Goal: Information Seeking & Learning: Understand process/instructions

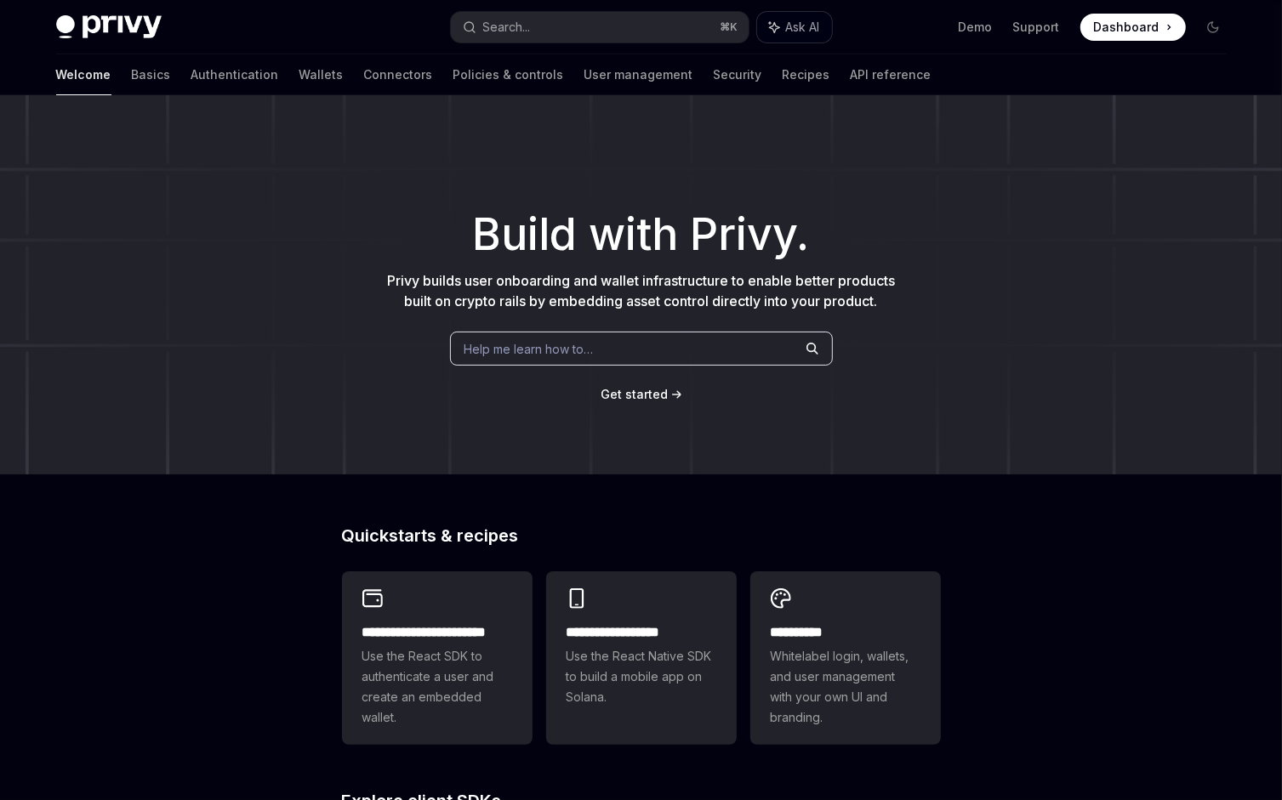
click at [797, 26] on span "Ask AI" at bounding box center [803, 27] width 34 height 17
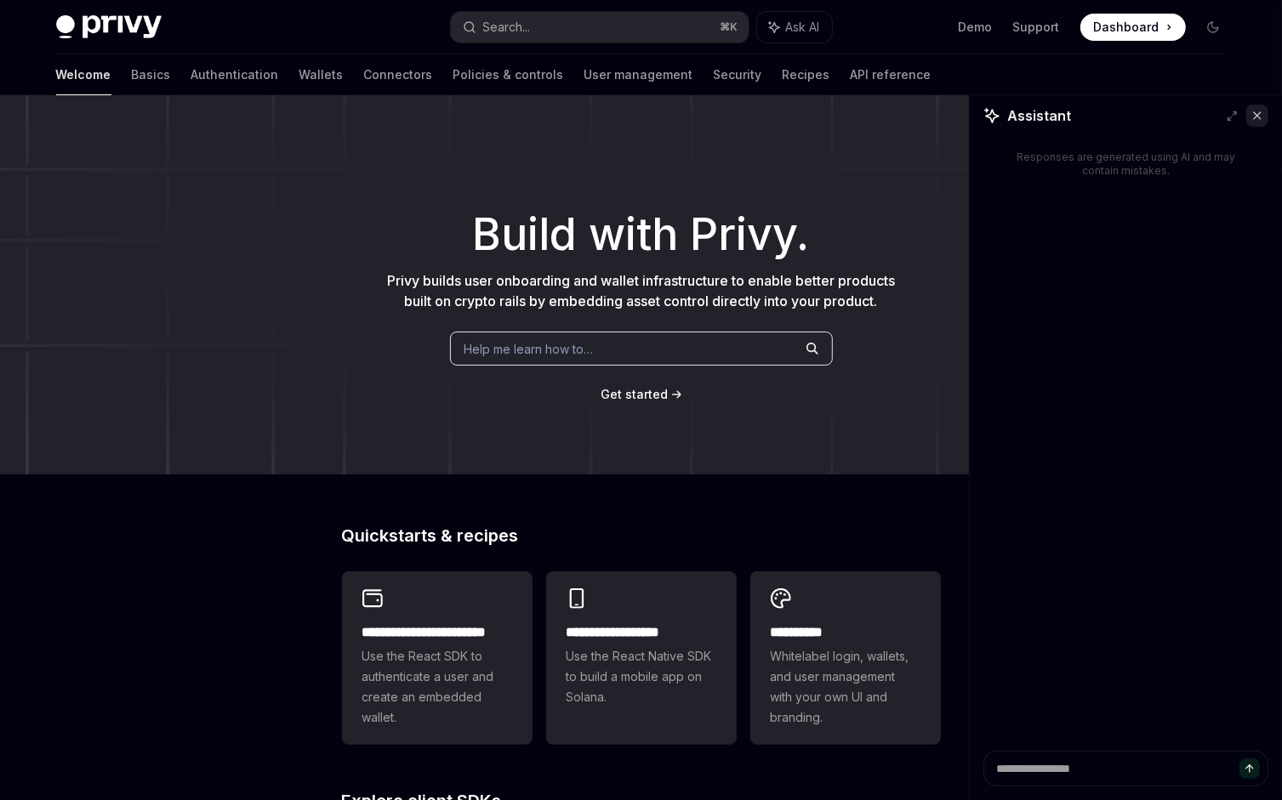
click at [1252, 116] on icon at bounding box center [1257, 116] width 12 height 12
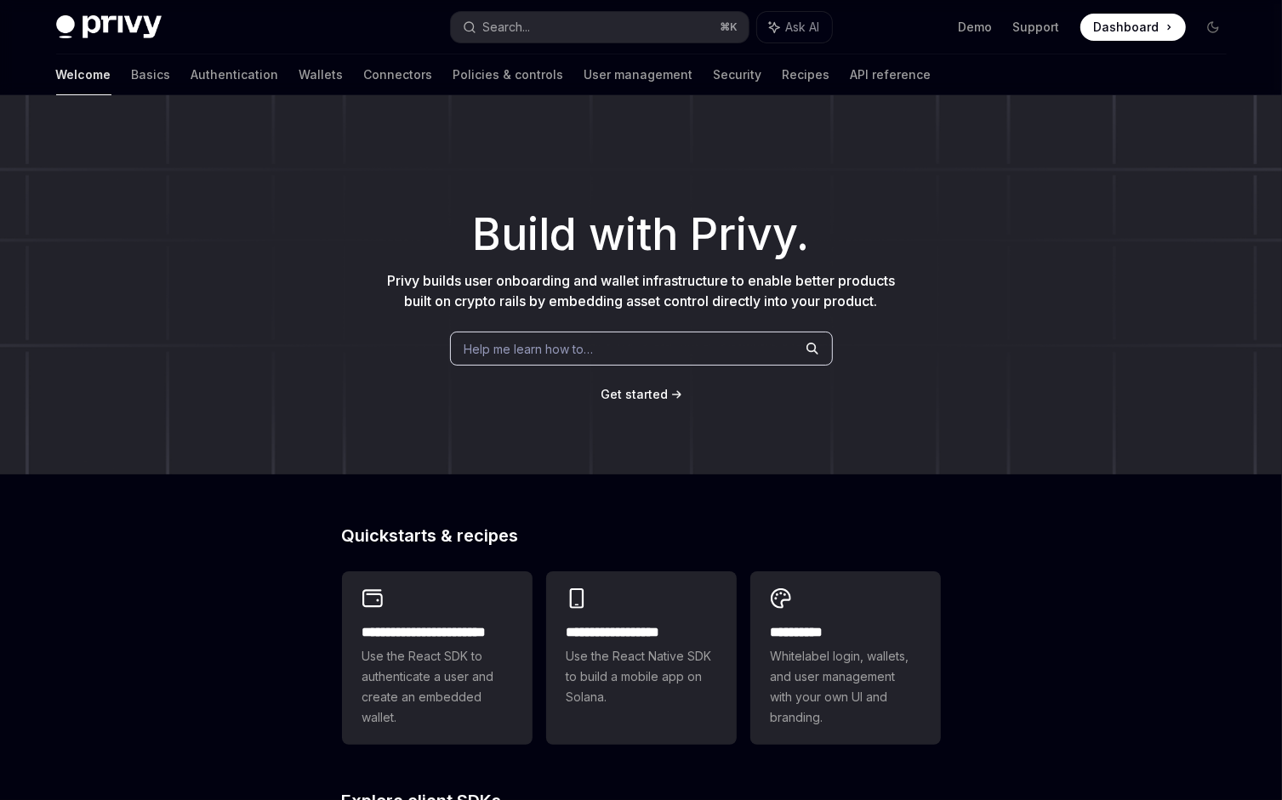
click at [254, 564] on div "**********" at bounding box center [641, 719] width 1282 height 1248
click at [132, 81] on link "Basics" at bounding box center [151, 74] width 39 height 41
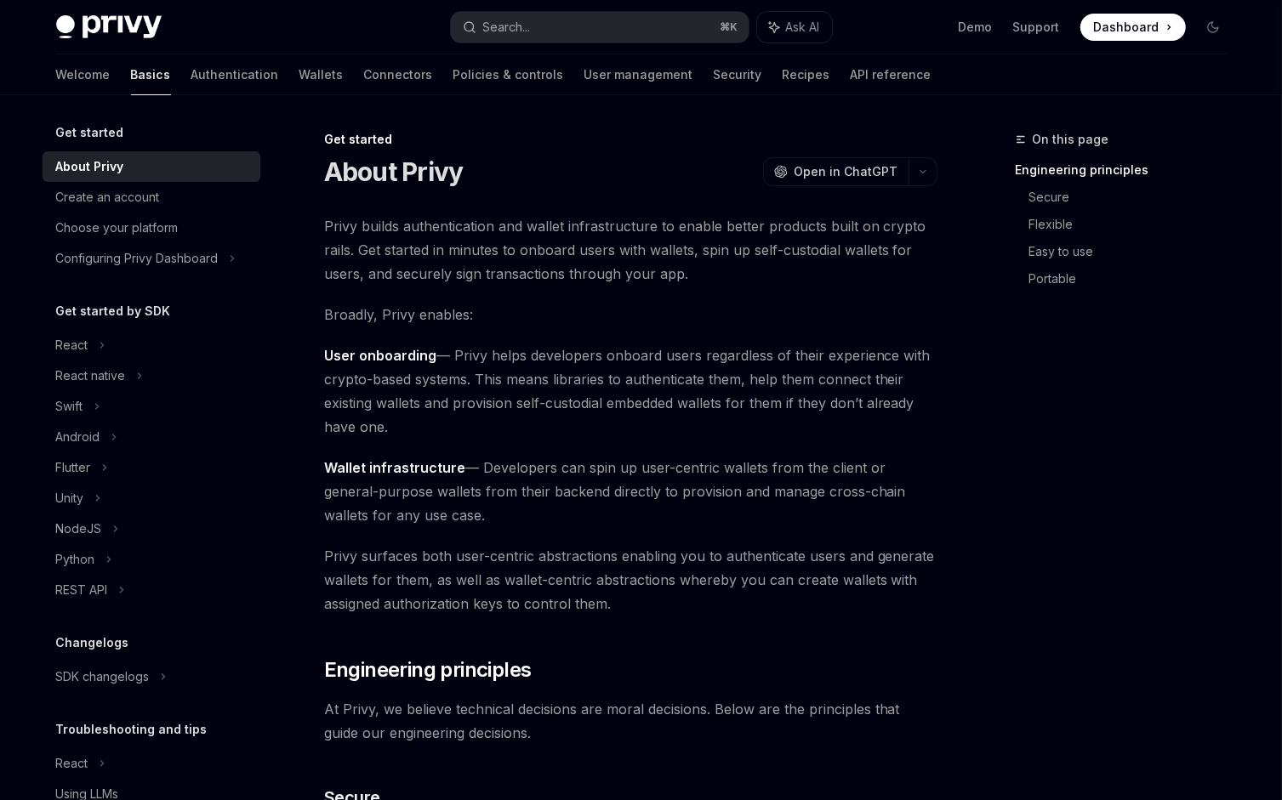
click at [748, 611] on span "Privy surfaces both user-centric abstractions enabling you to authenticate user…" at bounding box center [630, 579] width 613 height 71
click at [364, 87] on link "Connectors" at bounding box center [398, 74] width 69 height 41
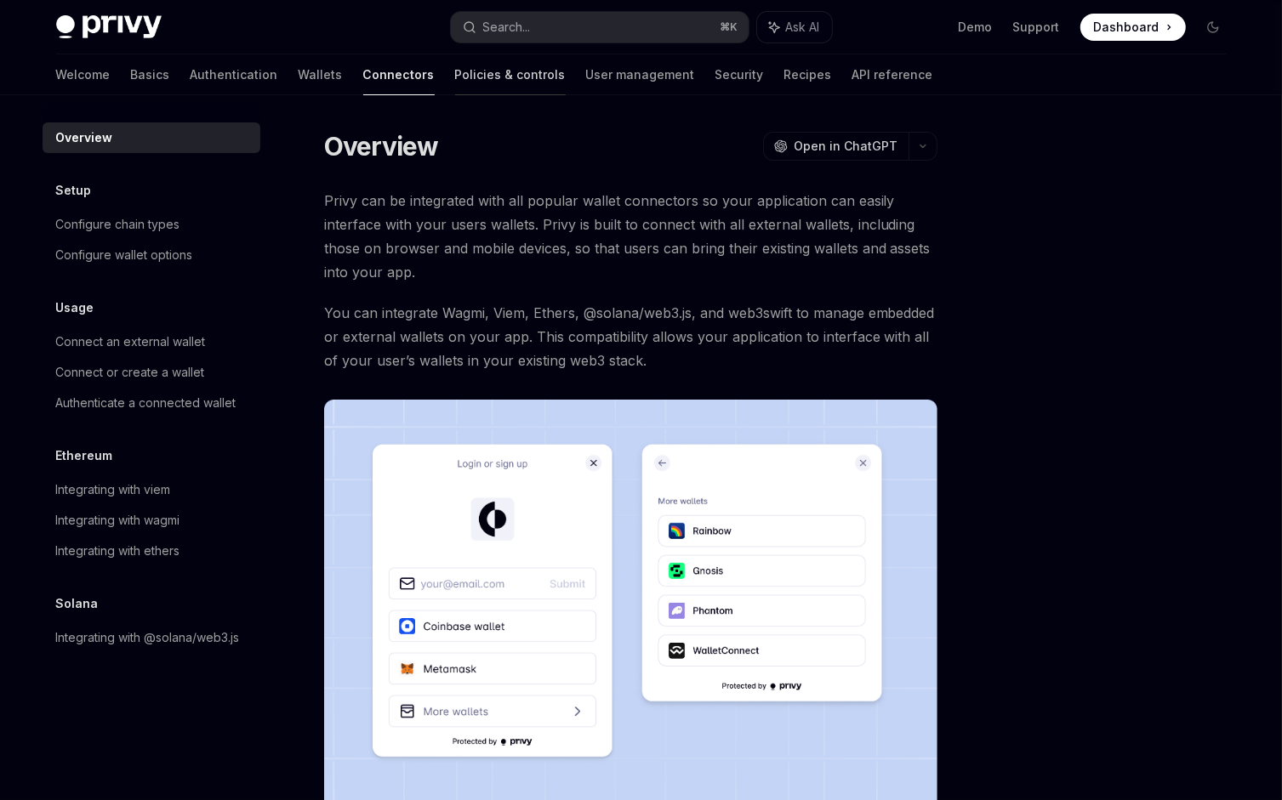
click at [455, 76] on link "Policies & controls" at bounding box center [510, 74] width 111 height 41
type textarea "*"
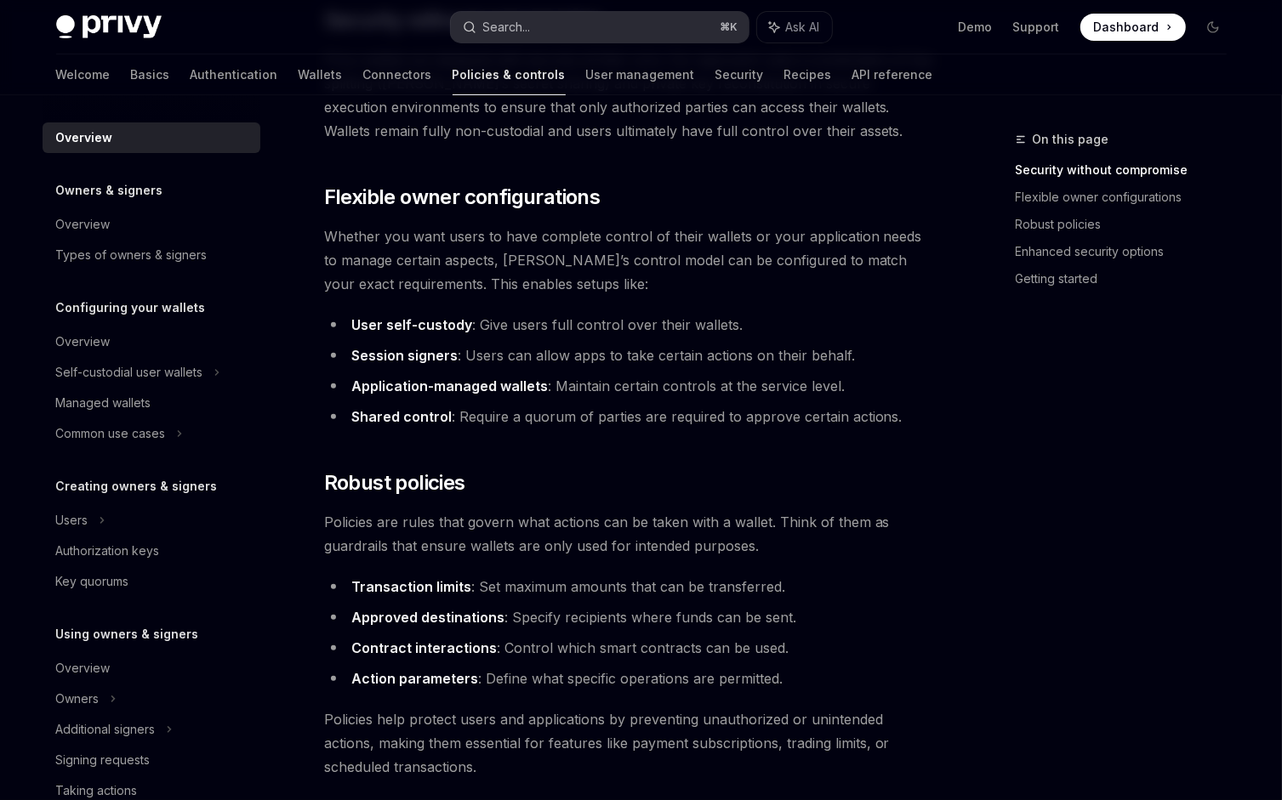
click at [645, 25] on button "Search... ⌘ K" at bounding box center [600, 27] width 298 height 31
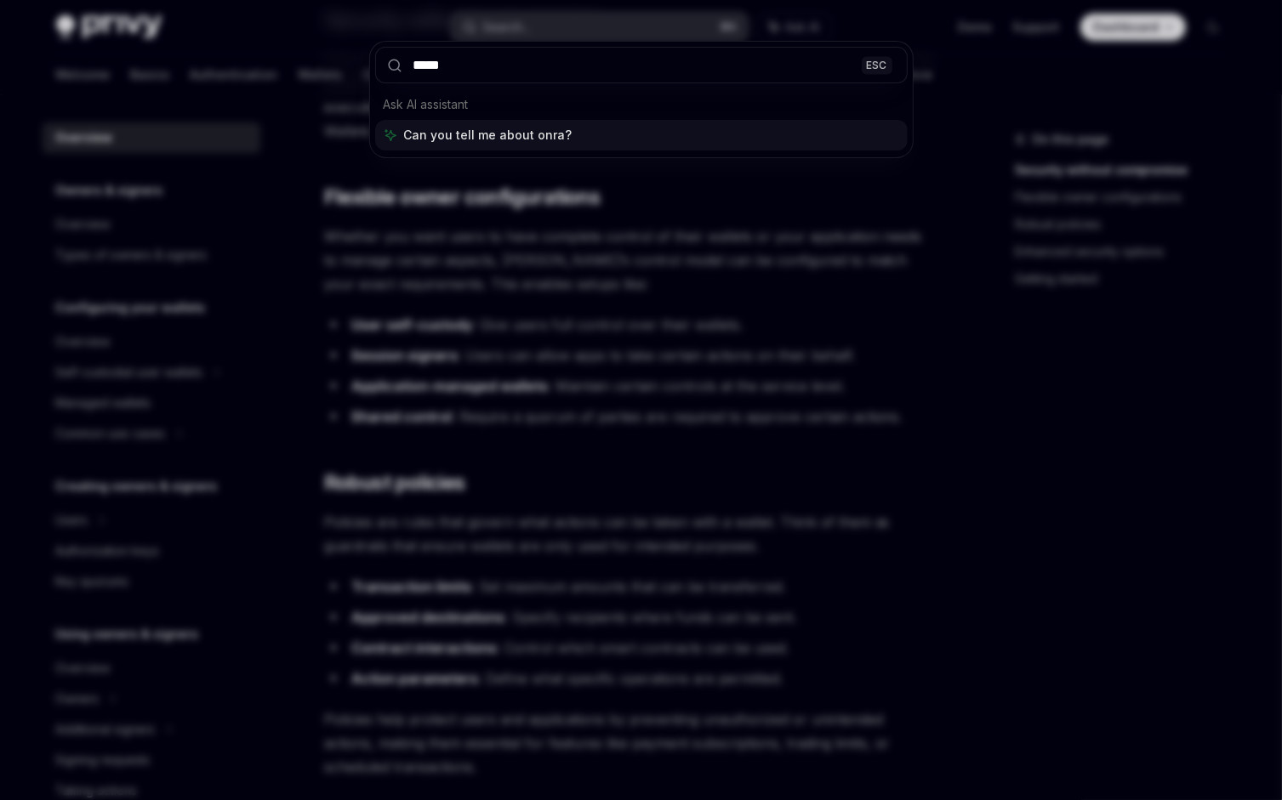
type input "******"
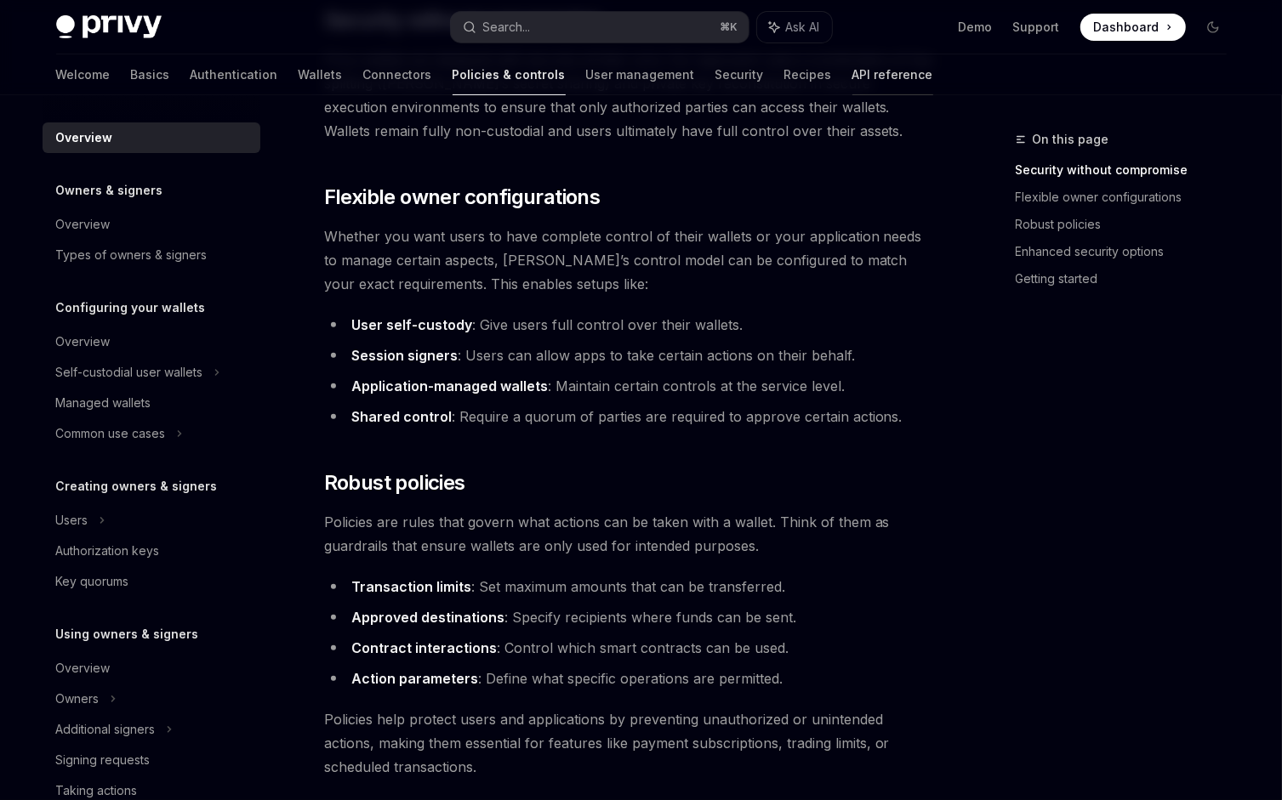
click at [852, 70] on link "API reference" at bounding box center [892, 74] width 81 height 41
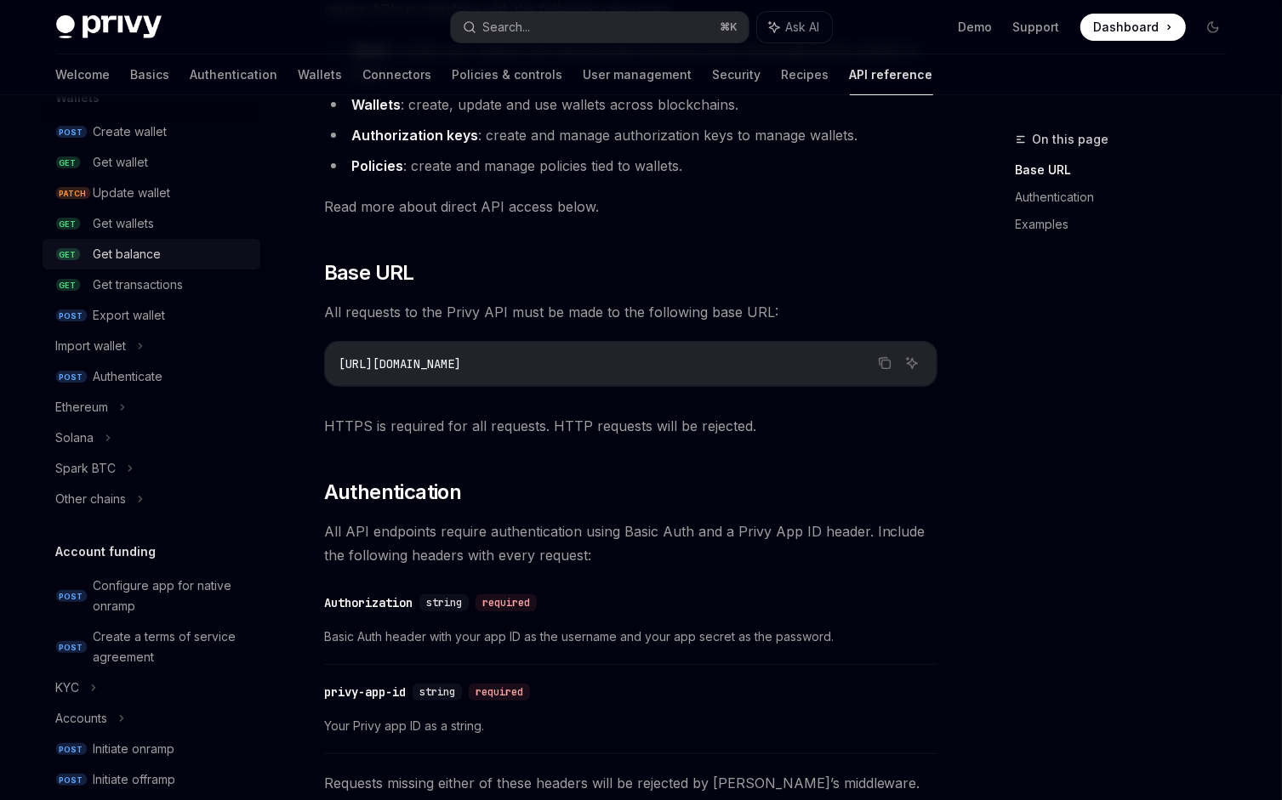
scroll to position [455, 0]
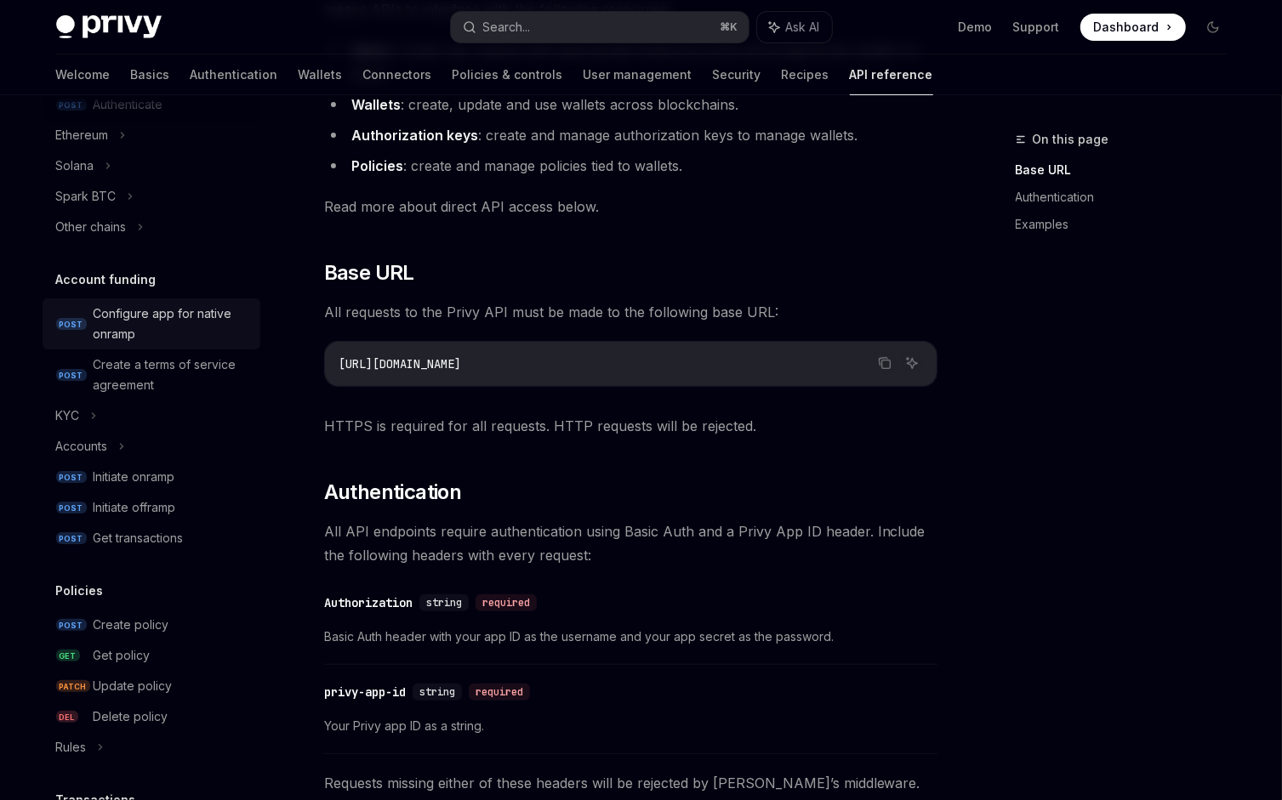
click at [132, 326] on div "Configure app for native onramp" at bounding box center [172, 324] width 156 height 41
type textarea "*"
